Goal: Check status: Check status

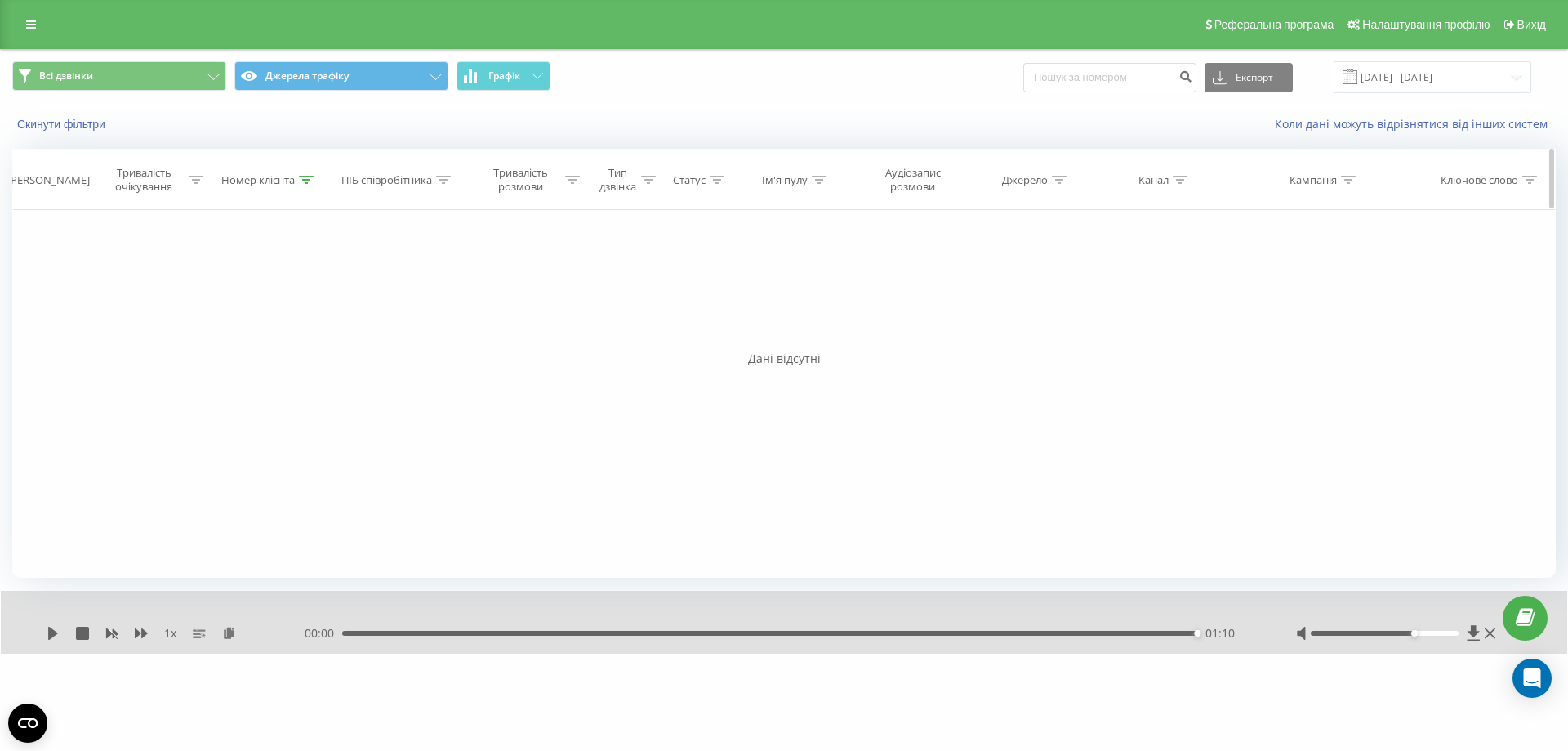
click at [306, 179] on icon at bounding box center [306, 179] width 15 height 8
drag, startPoint x: 276, startPoint y: 297, endPoint x: 137, endPoint y: 288, distance: 139.3
click at [137, 288] on div "Фільтрувати за умовою Дорівнює Скасувати OK Фільтрувати за умовою Містить 06767…" at bounding box center [784, 393] width 1543 height 368
paste input "3752720"
type input "0637527209"
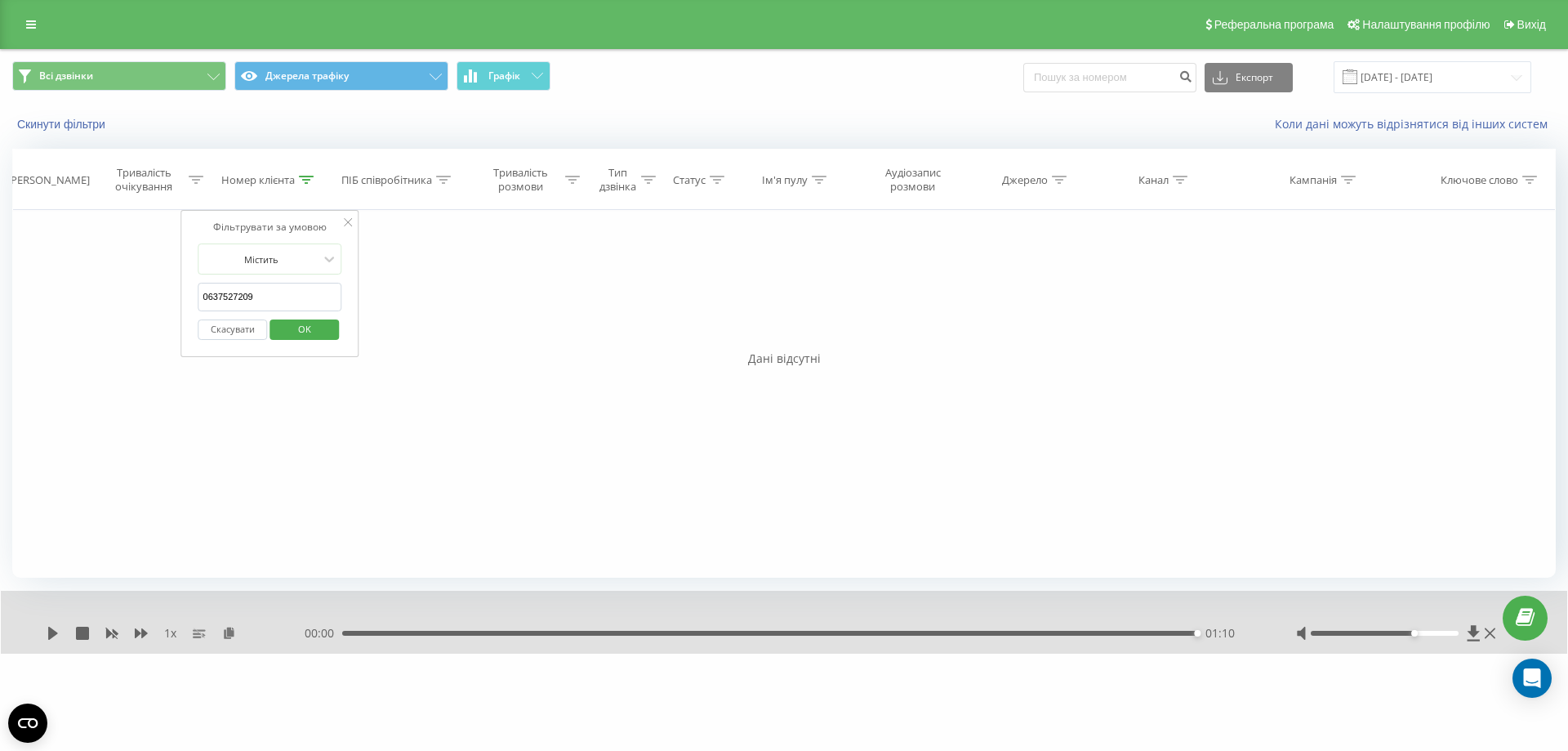
click button "OK" at bounding box center [304, 329] width 69 height 20
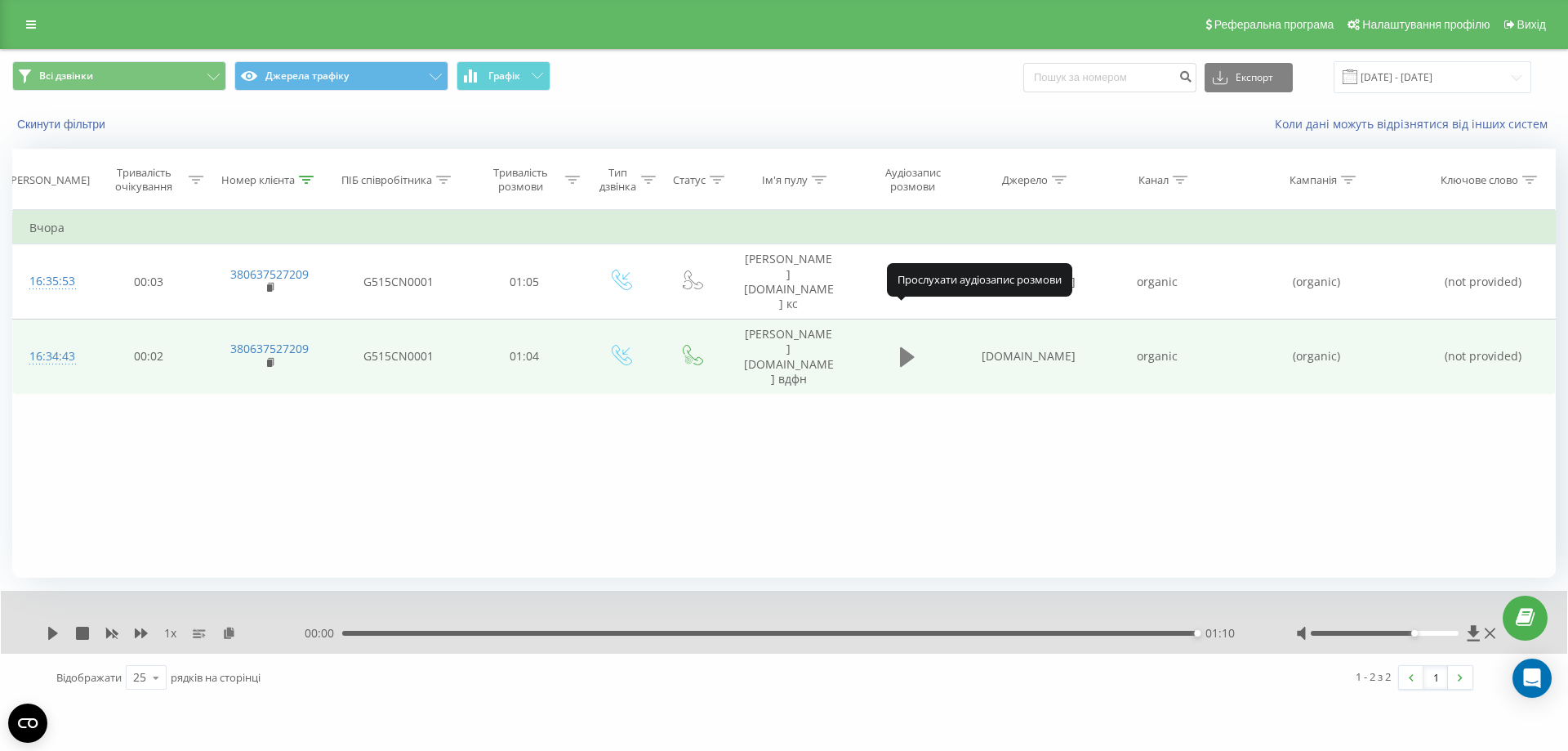
click at [902, 347] on icon at bounding box center [908, 356] width 15 height 19
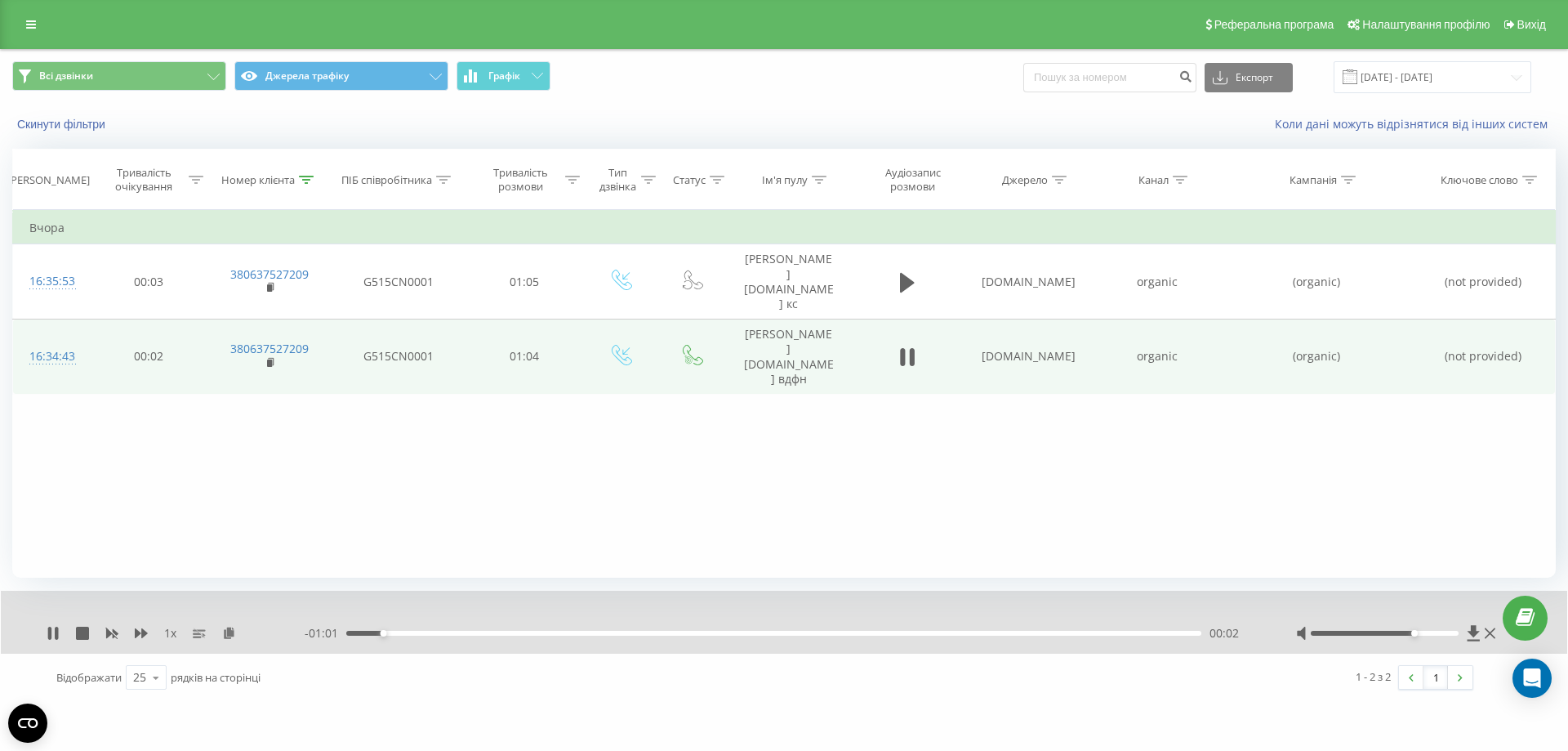
click at [515, 630] on div "- 01:01 00:02 00:02" at bounding box center [780, 633] width 950 height 16
click at [538, 632] on div "00:03" at bounding box center [774, 632] width 855 height 5
click at [673, 632] on div "00:24" at bounding box center [774, 632] width 855 height 5
click at [764, 631] on div "00:25" at bounding box center [774, 632] width 855 height 5
click at [873, 631] on div "00:31" at bounding box center [774, 632] width 855 height 5
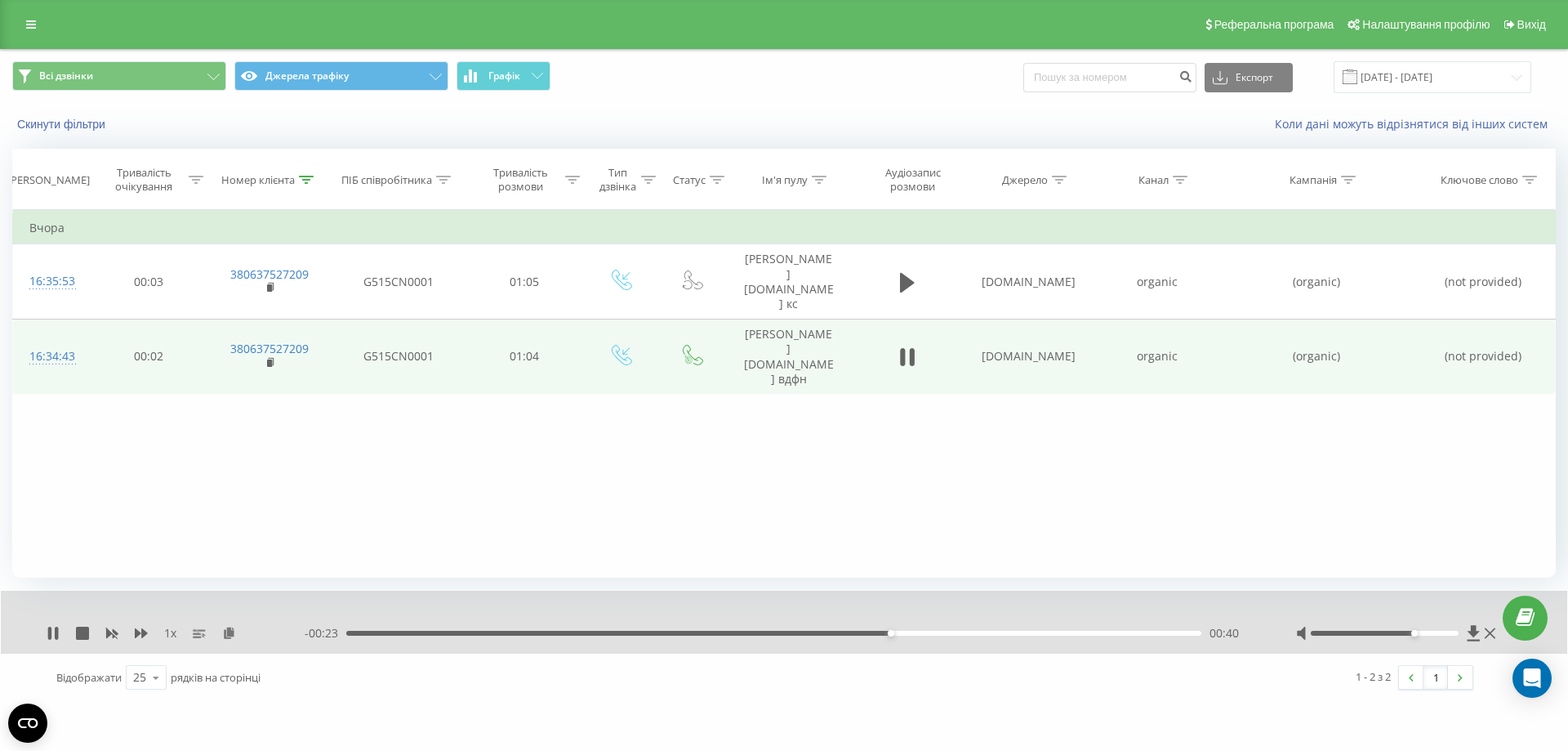
click at [1002, 631] on div "00:40" at bounding box center [774, 632] width 855 height 5
click at [1124, 632] on div "00:49" at bounding box center [774, 632] width 855 height 5
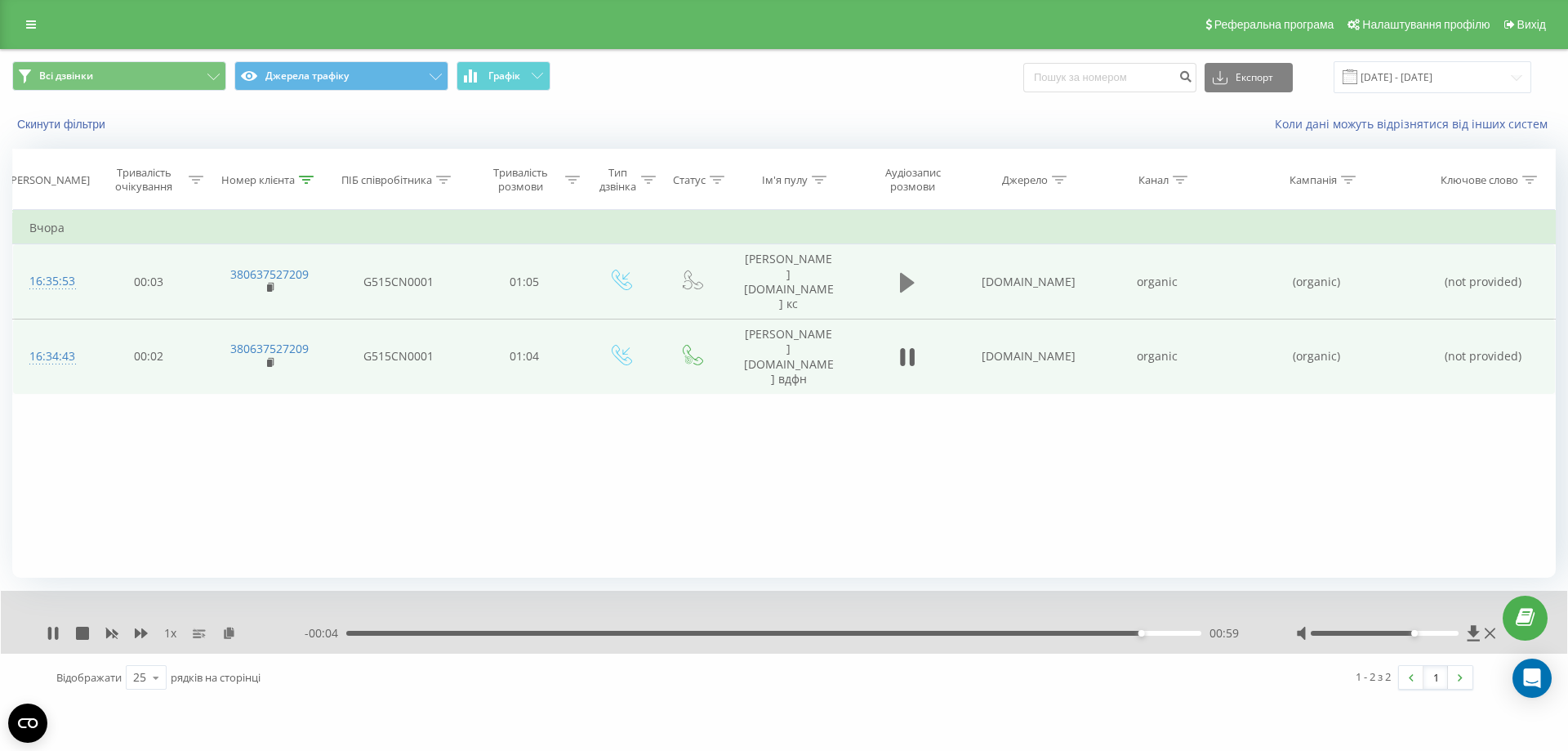
click at [909, 271] on icon at bounding box center [908, 282] width 15 height 23
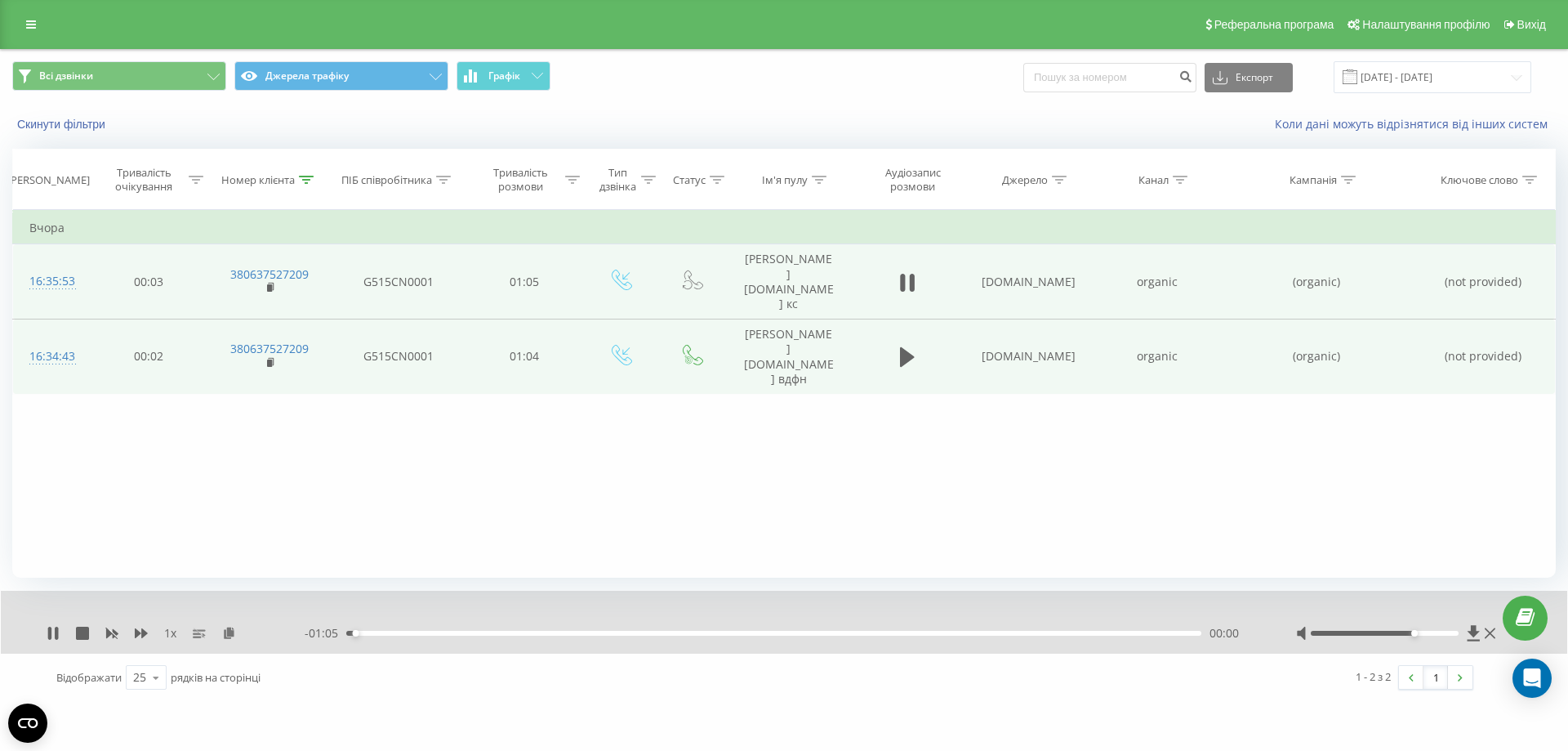
click at [482, 632] on div "00:00" at bounding box center [774, 632] width 855 height 5
click at [638, 635] on div "00:11" at bounding box center [774, 632] width 855 height 5
click at [779, 634] on div "00:23" at bounding box center [774, 632] width 855 height 5
click at [902, 632] on div "00:34" at bounding box center [774, 632] width 855 height 5
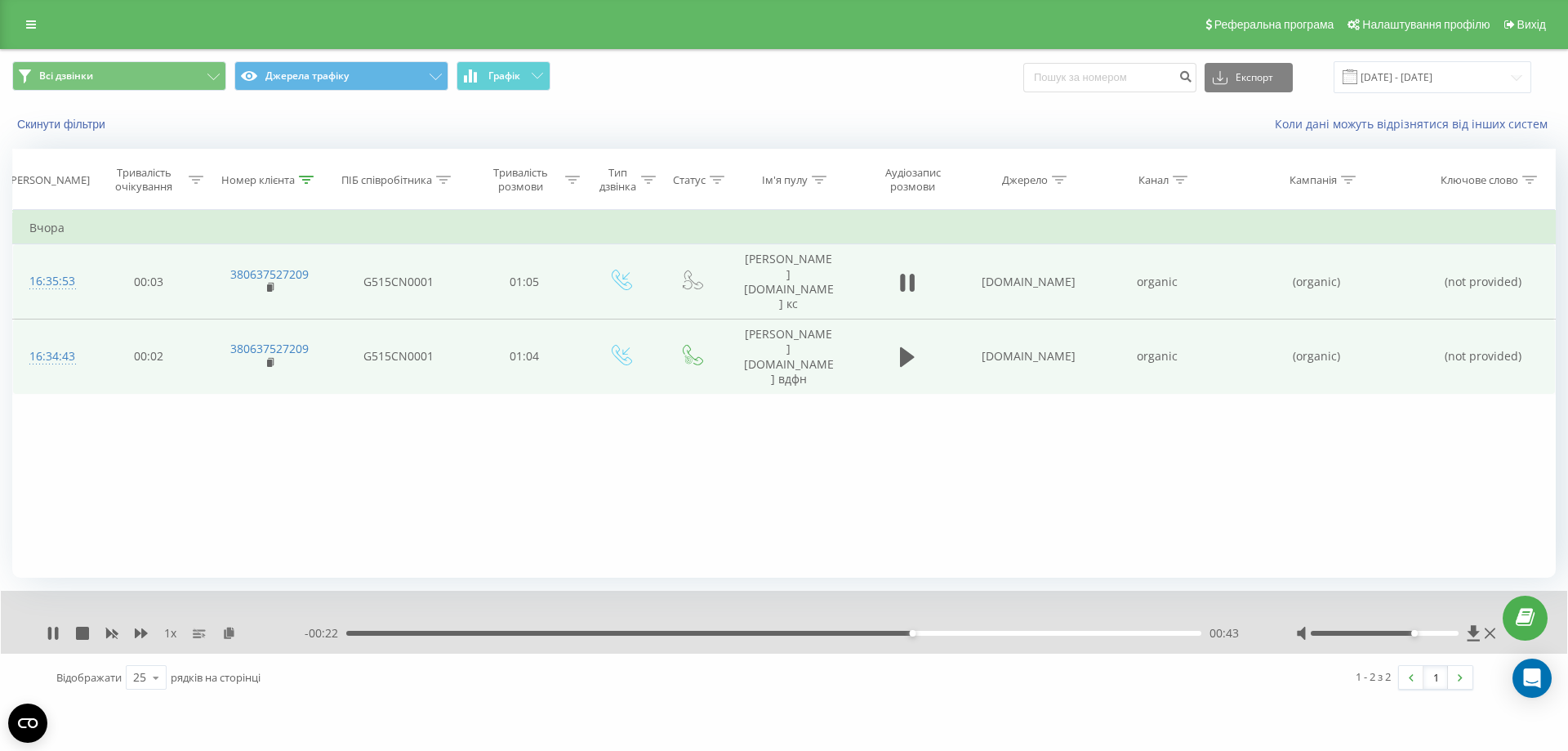
click at [1030, 635] on div "00:43" at bounding box center [774, 632] width 855 height 5
click at [1127, 635] on div "00:53" at bounding box center [774, 632] width 855 height 5
click at [904, 274] on icon at bounding box center [902, 283] width 5 height 18
